Goal: Navigation & Orientation: Understand site structure

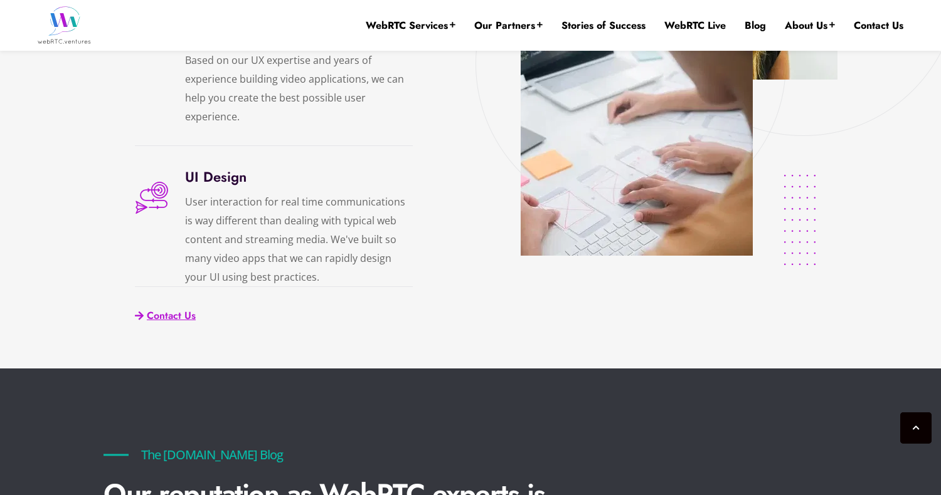
scroll to position [1782, 0]
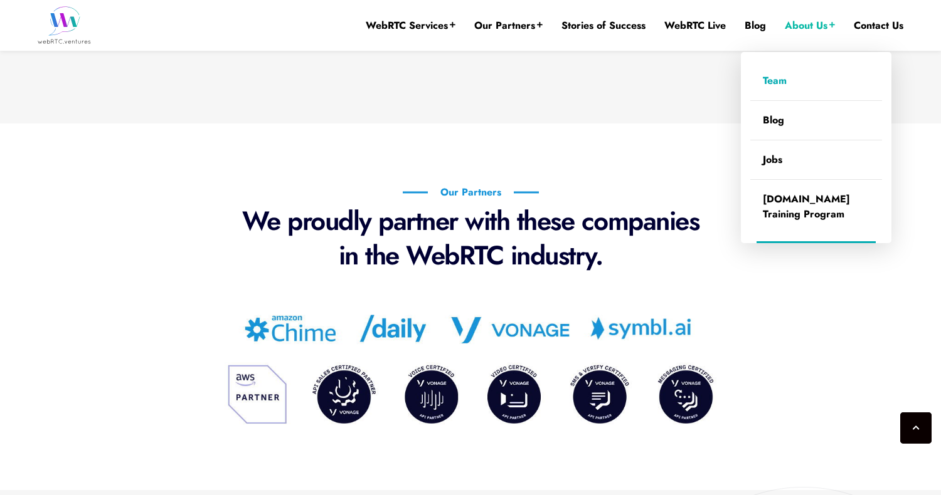
click at [779, 82] on link "Team" at bounding box center [816, 80] width 132 height 39
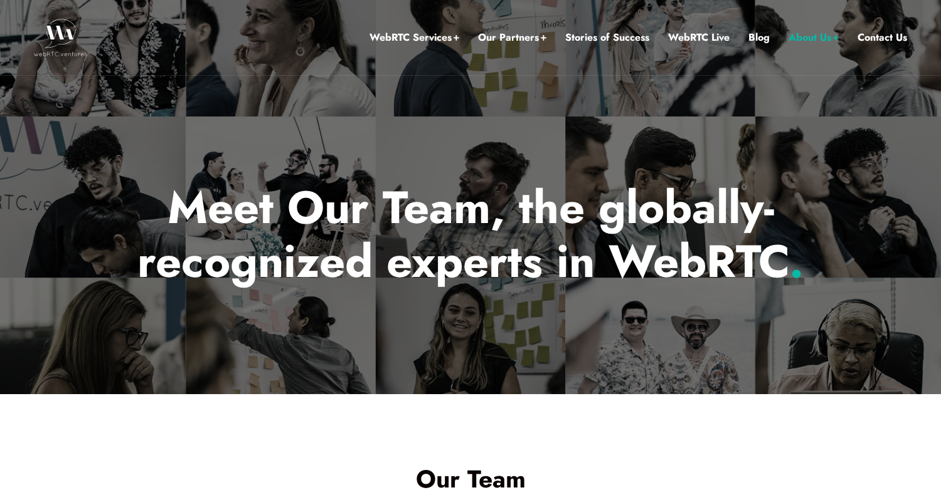
drag, startPoint x: 389, startPoint y: 151, endPoint x: 278, endPoint y: 141, distance: 112.1
click at [278, 141] on div at bounding box center [470, 197] width 941 height 394
click at [159, 108] on div at bounding box center [470, 197] width 941 height 394
drag, startPoint x: 374, startPoint y: 333, endPoint x: 409, endPoint y: 349, distance: 38.1
click at [409, 349] on div at bounding box center [470, 197] width 941 height 394
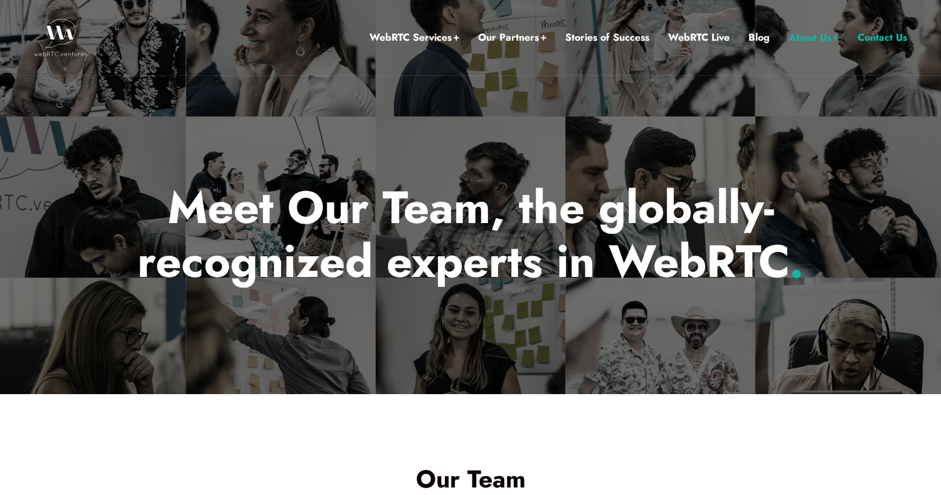
click at [870, 40] on link "Contact Us" at bounding box center [882, 37] width 50 height 16
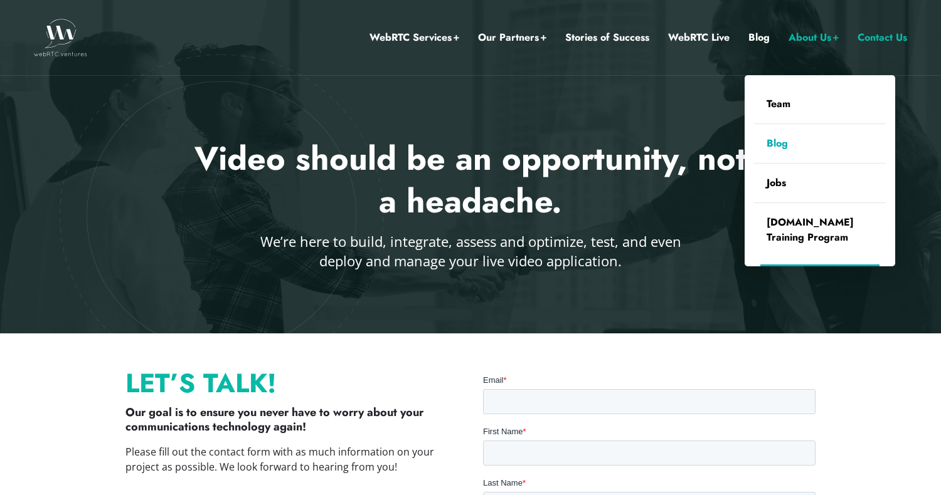
click at [778, 145] on link "Blog" at bounding box center [820, 143] width 132 height 39
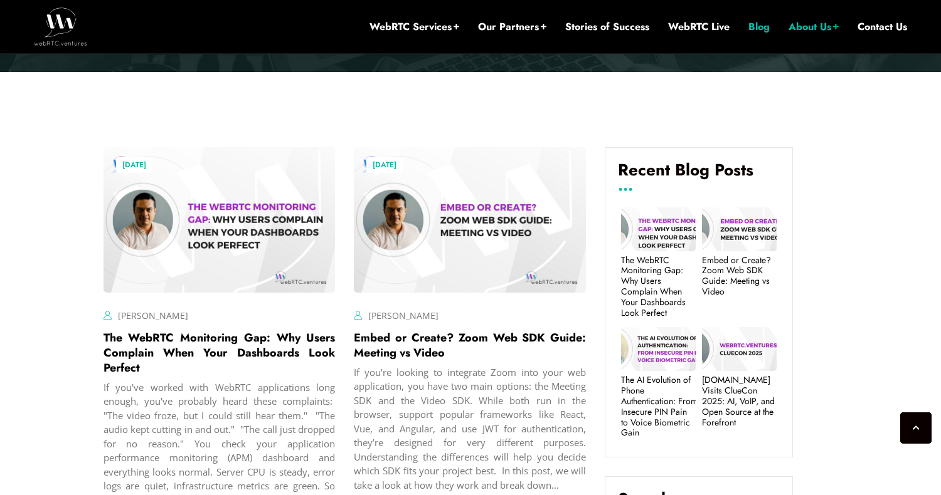
scroll to position [393, 0]
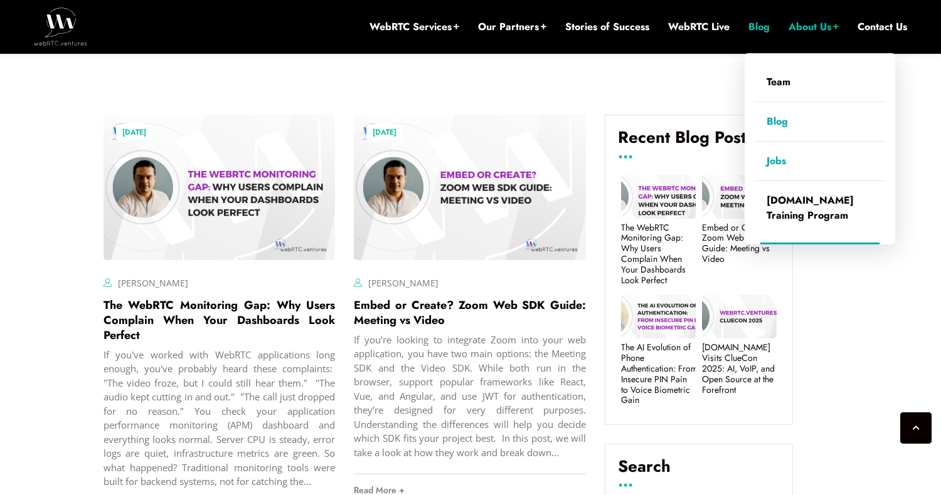
click at [775, 162] on link "Jobs" at bounding box center [820, 161] width 132 height 39
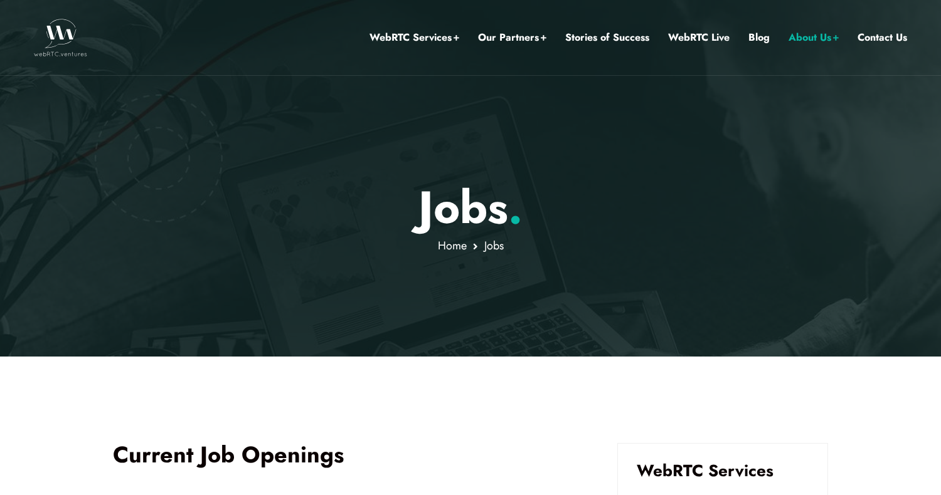
click at [219, 304] on div at bounding box center [470, 178] width 941 height 357
click at [105, 41] on div "WebRTC Services Assess Build Integrate Test Manage Video Call Starter Kit Combi…" at bounding box center [470, 37] width 873 height 75
click at [60, 19] on img at bounding box center [60, 38] width 53 height 38
